Goal: Information Seeking & Learning: Learn about a topic

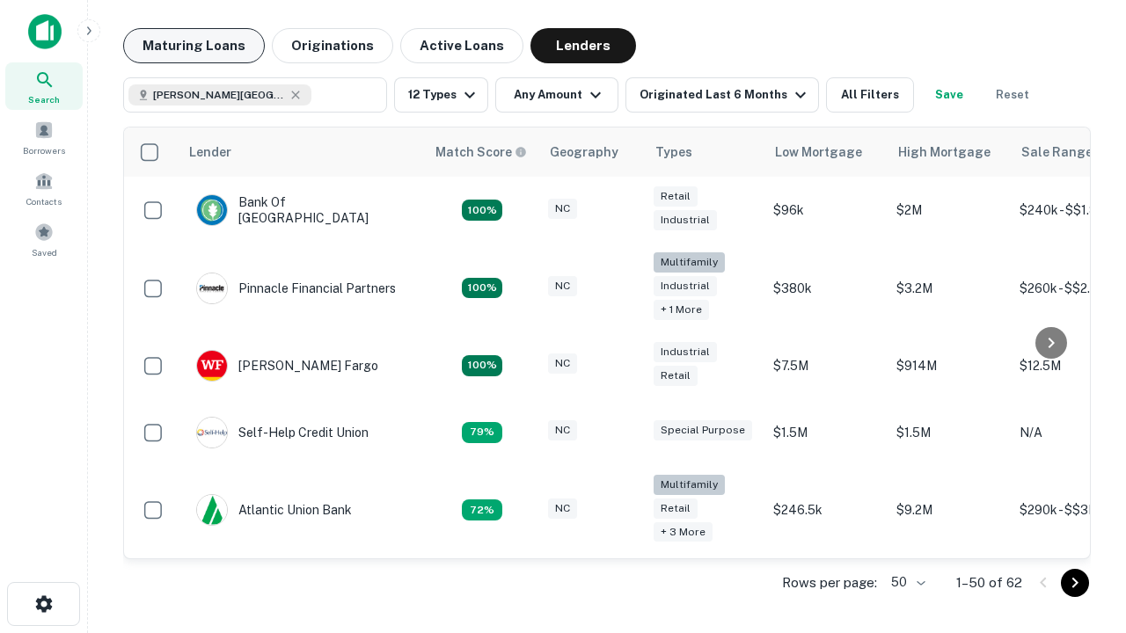
click at [193, 46] on button "Maturing Loans" at bounding box center [194, 45] width 142 height 35
